Goal: Task Accomplishment & Management: Use online tool/utility

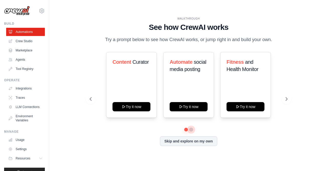
click at [191, 129] on button at bounding box center [191, 129] width 4 height 4
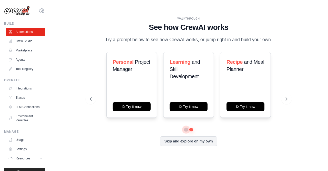
click at [187, 130] on button at bounding box center [186, 129] width 4 height 4
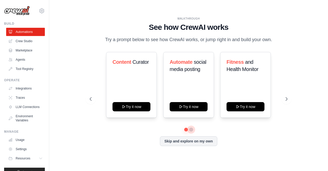
click at [190, 129] on button at bounding box center [192, 129] width 4 height 4
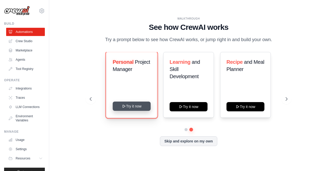
click at [139, 106] on button "Try it now" at bounding box center [132, 105] width 38 height 9
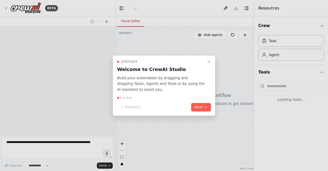
select select "****"
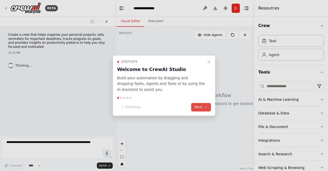
click at [203, 107] on button "Next" at bounding box center [201, 107] width 20 height 8
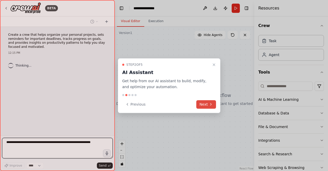
click at [205, 106] on button "Next" at bounding box center [207, 104] width 20 height 8
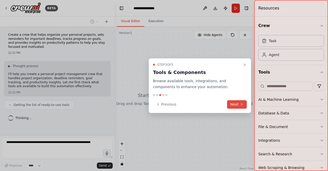
click at [239, 104] on button "Next" at bounding box center [237, 104] width 20 height 8
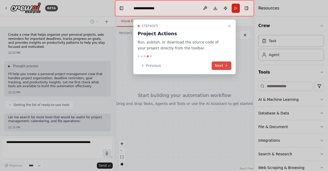
scroll to position [25, 0]
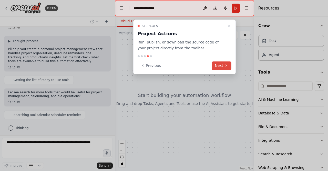
click at [224, 67] on button "Next" at bounding box center [222, 65] width 20 height 8
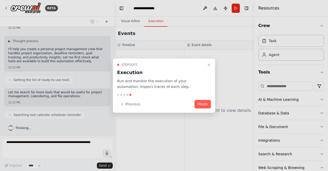
scroll to position [37, 0]
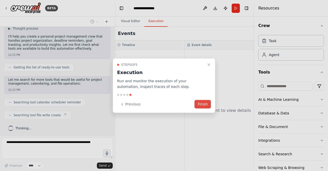
click at [203, 106] on button "Finish" at bounding box center [203, 104] width 16 height 8
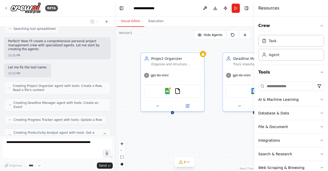
scroll to position [149, 0]
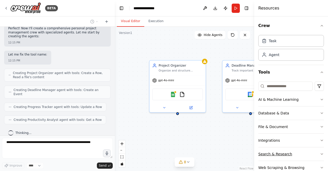
click at [304, 151] on button "Search & Research" at bounding box center [292, 153] width 66 height 13
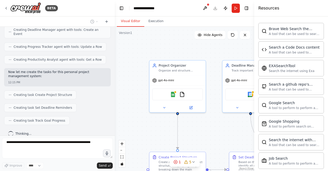
scroll to position [109, 0]
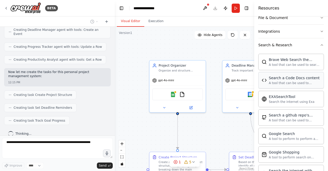
click at [288, 79] on div "Search a Code Docs content" at bounding box center [295, 77] width 52 height 5
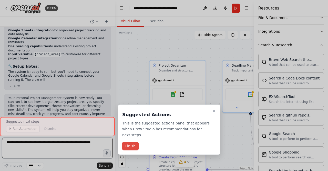
scroll to position [567, 0]
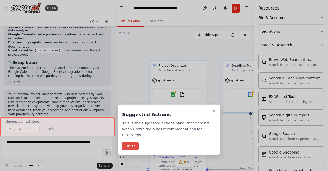
click at [133, 142] on button "Finish" at bounding box center [130, 146] width 16 height 8
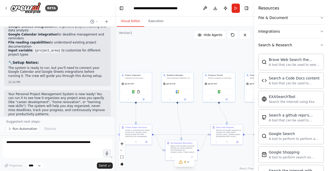
drag, startPoint x: 231, startPoint y: 127, endPoint x: 189, endPoint y: 113, distance: 43.8
click at [189, 113] on div ".deletable-edge-delete-btn { width: 20px; height: 20px; border: 0px solid #ffff…" at bounding box center [185, 99] width 140 height 144
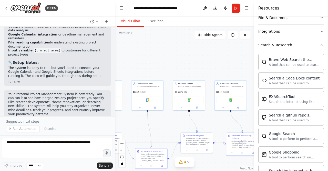
drag, startPoint x: 228, startPoint y: 114, endPoint x: 201, endPoint y: 126, distance: 29.4
click at [201, 126] on div ".deletable-edge-delete-btn { width: 20px; height: 20px; border: 0px solid #ffff…" at bounding box center [185, 99] width 140 height 144
click at [281, 79] on div "Search a Code Docs content" at bounding box center [295, 77] width 52 height 5
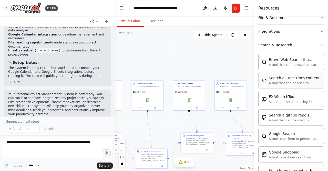
click at [265, 84] on div "Search a Code Docs content A tool that can be used to semantic search a query f…" at bounding box center [292, 80] width 66 height 16
click at [269, 83] on div "Search a Code Docs content A tool that can be used to semantic search a query f…" at bounding box center [291, 80] width 59 height 10
click at [289, 79] on div "Search a Code Docs content" at bounding box center [295, 77] width 52 height 5
click at [284, 59] on div "Brave Web Search the internet" at bounding box center [295, 59] width 52 height 5
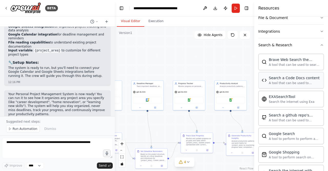
click at [276, 82] on div "A tool that can be used to semantic search a query from a Code Docs content." at bounding box center [295, 83] width 52 height 4
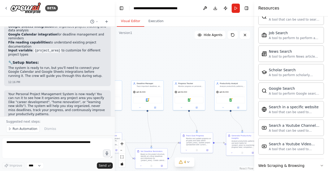
scroll to position [271, 0]
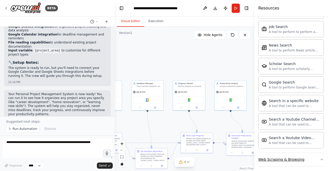
click at [303, 157] on button "Web Scraping & Browsing" at bounding box center [292, 158] width 66 height 13
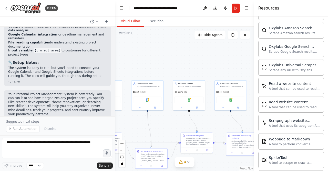
scroll to position [550, 0]
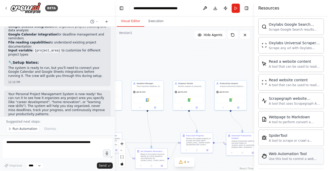
click at [295, 151] on div "Web Automation Tool Use this tool to control a web browser and interact with we…" at bounding box center [295, 156] width 52 height 10
click at [272, 157] on div "Use this tool to control a web browser and interact with websites using natural…" at bounding box center [295, 159] width 52 height 4
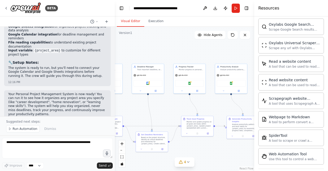
drag, startPoint x: 220, startPoint y: 126, endPoint x: 232, endPoint y: 114, distance: 17.2
click at [232, 114] on div ".deletable-edge-delete-btn { width: 20px; height: 20px; border: 0px solid #ffff…" at bounding box center [185, 99] width 140 height 144
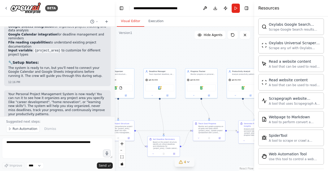
click at [188, 161] on icon at bounding box center [188, 162] width 4 height 4
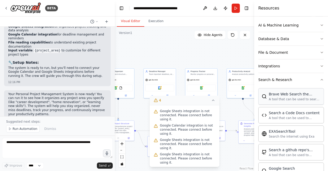
scroll to position [79, 0]
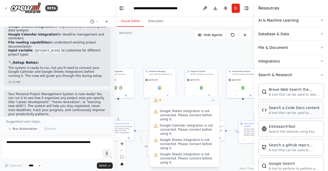
click at [290, 113] on div "A tool that can be used to semantic search a query from a Code Docs content." at bounding box center [295, 113] width 52 height 4
click at [282, 112] on div "A tool that can be used to semantic search a query from a Code Docs content." at bounding box center [295, 113] width 52 height 4
click at [214, 103] on button "4" at bounding box center [185, 99] width 70 height 9
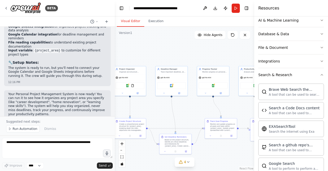
drag, startPoint x: 228, startPoint y: 120, endPoint x: 242, endPoint y: 120, distance: 13.3
click at [242, 120] on div ".deletable-edge-delete-btn { width: 20px; height: 20px; border: 0px solid #ffff…" at bounding box center [185, 99] width 140 height 144
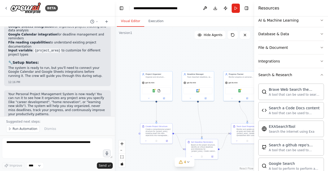
drag, startPoint x: 154, startPoint y: 114, endPoint x: 179, endPoint y: 117, distance: 25.1
click at [179, 117] on div ".deletable-edge-delete-btn { width: 20px; height: 20px; border: 0px solid #ffff…" at bounding box center [185, 99] width 140 height 144
